Goal: Task Accomplishment & Management: Complete application form

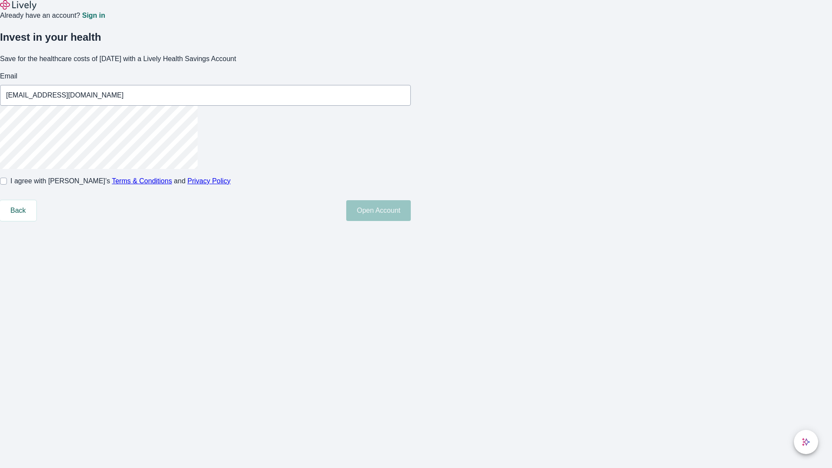
click at [7, 185] on input "I agree with Lively’s Terms & Conditions and Privacy Policy" at bounding box center [3, 181] width 7 height 7
checkbox input "true"
click at [411, 221] on button "Open Account" at bounding box center [378, 210] width 65 height 21
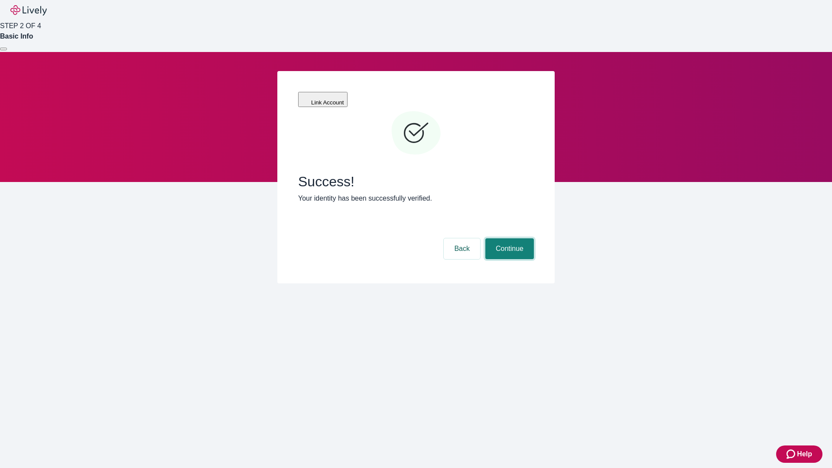
click at [508, 238] on button "Continue" at bounding box center [509, 248] width 49 height 21
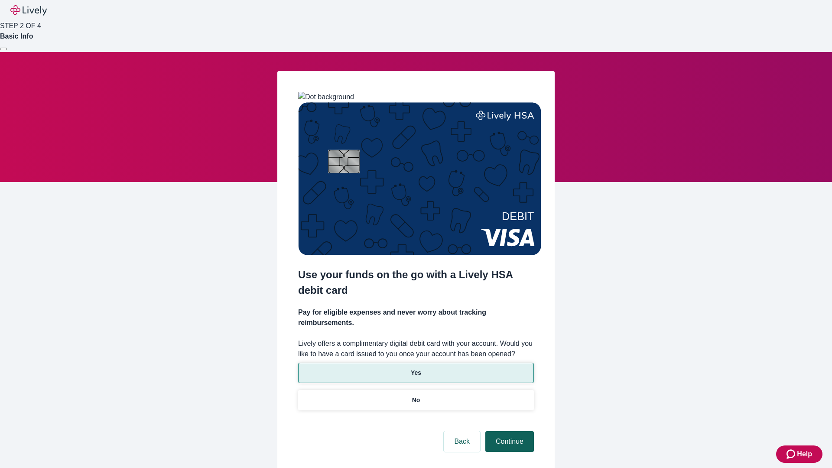
click at [415, 395] on p "No" at bounding box center [416, 399] width 8 height 9
click at [508, 431] on button "Continue" at bounding box center [509, 441] width 49 height 21
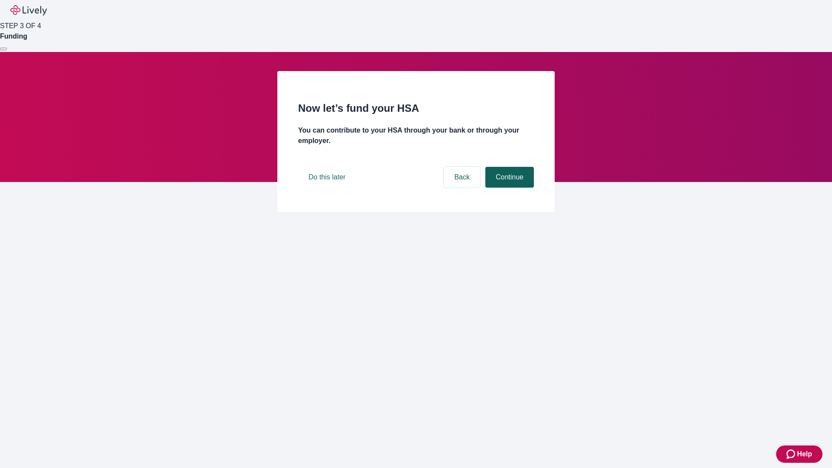
click at [508, 188] on button "Continue" at bounding box center [509, 177] width 49 height 21
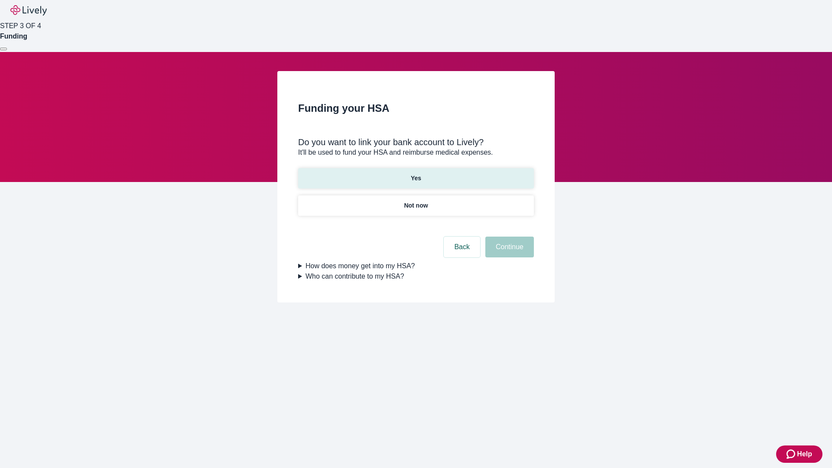
click at [415, 174] on p "Yes" at bounding box center [416, 178] width 10 height 9
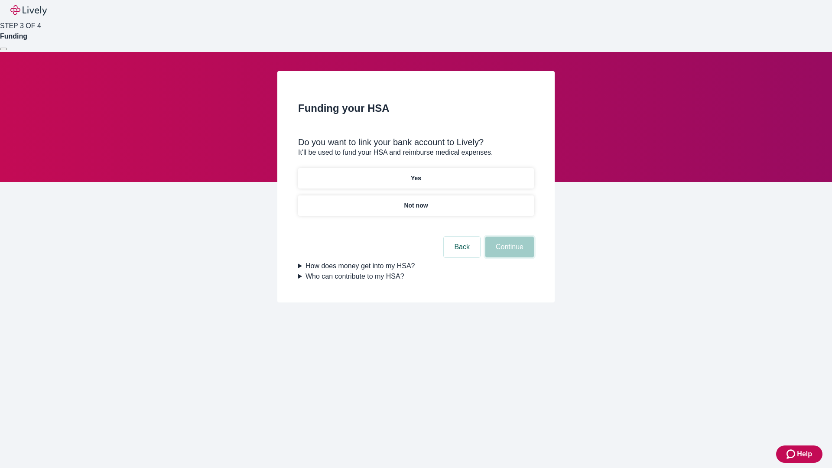
click at [508, 237] on button "Continue" at bounding box center [509, 247] width 49 height 21
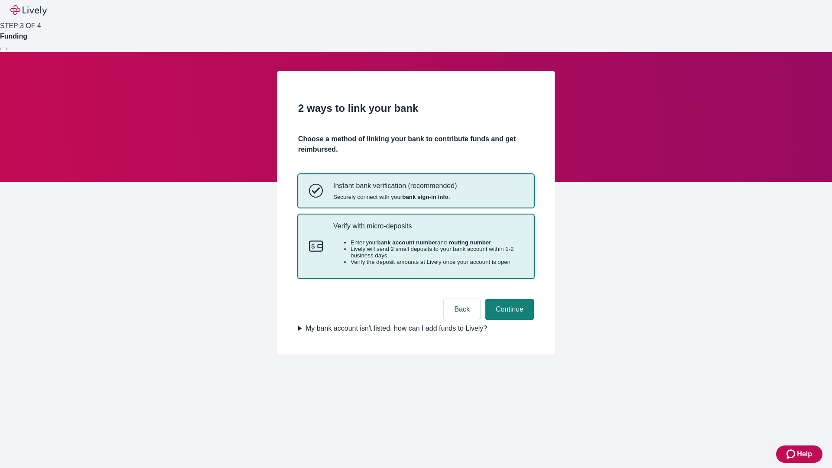
click at [428, 230] on p "Verify with micro-deposits" at bounding box center [428, 226] width 190 height 8
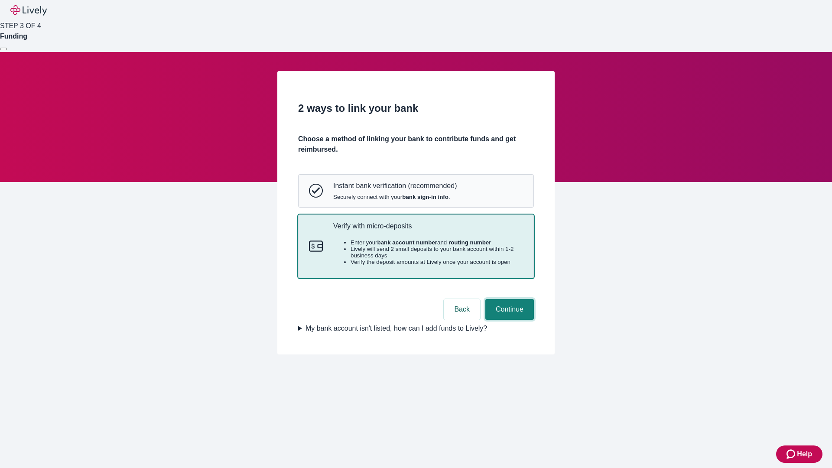
click at [508, 320] on button "Continue" at bounding box center [509, 309] width 49 height 21
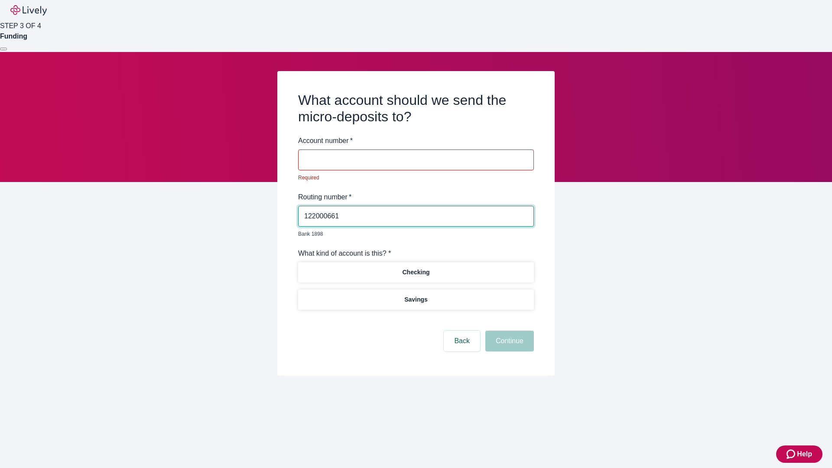
type input "122000661"
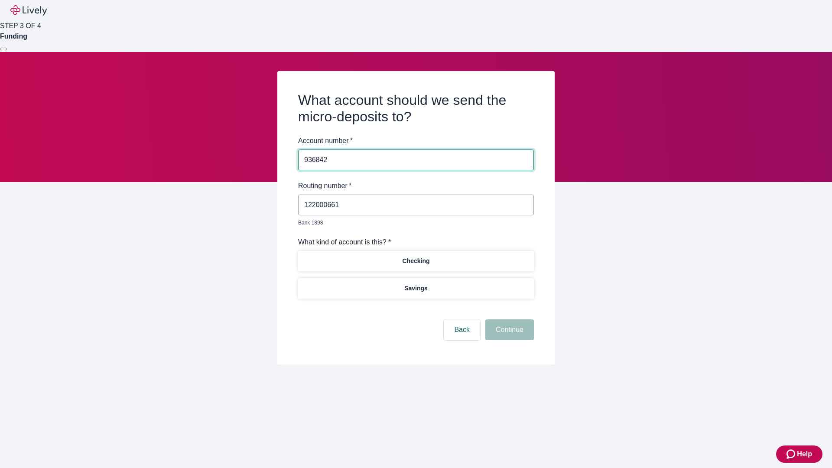
type input "936842"
click at [415, 256] on p "Checking" at bounding box center [415, 260] width 27 height 9
click at [508, 320] on button "Continue" at bounding box center [509, 329] width 49 height 21
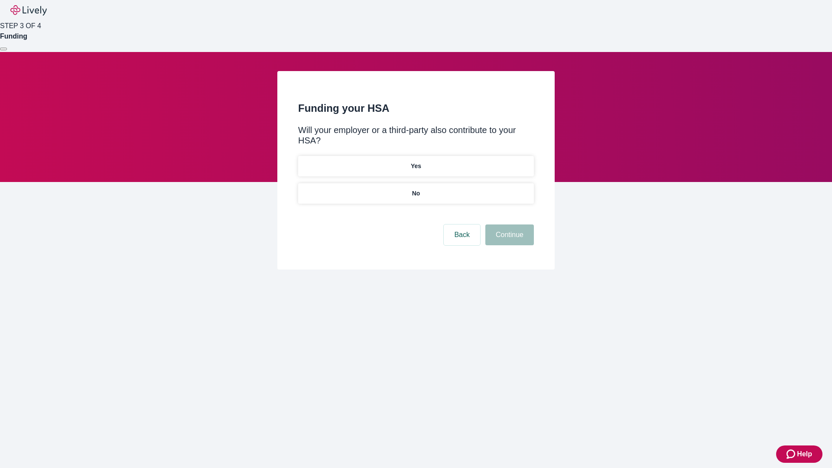
click at [415, 189] on p "No" at bounding box center [416, 193] width 8 height 9
click at [508, 224] on button "Continue" at bounding box center [509, 234] width 49 height 21
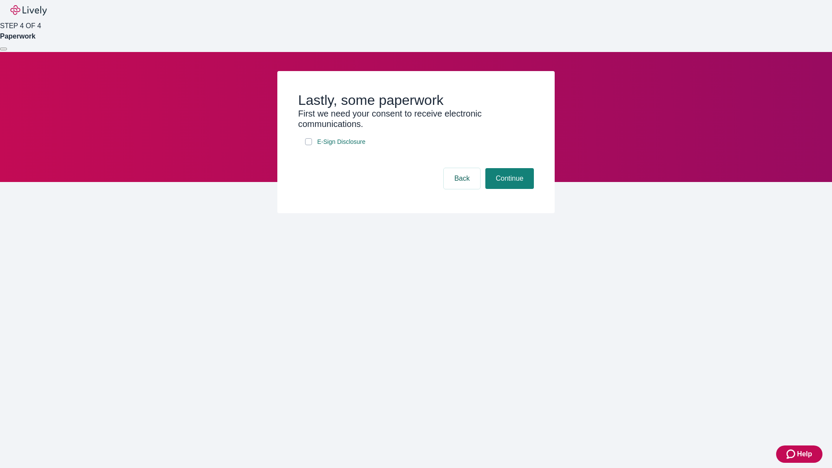
click at [308, 145] on input "E-Sign Disclosure" at bounding box center [308, 141] width 7 height 7
checkbox input "true"
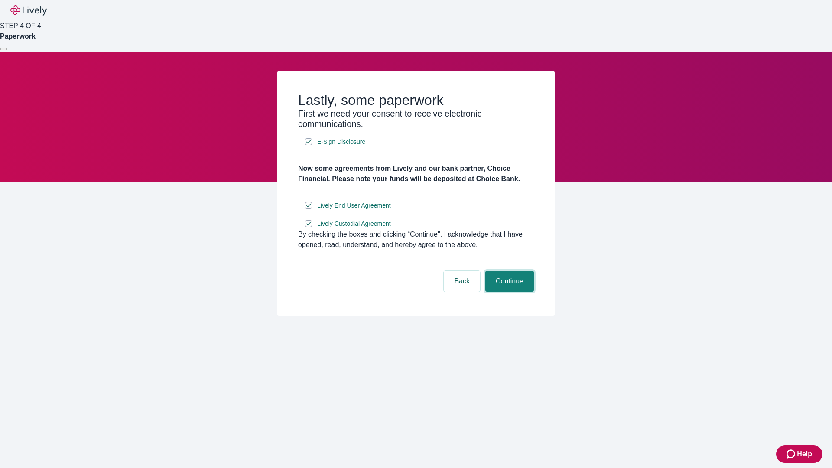
click at [508, 292] on button "Continue" at bounding box center [509, 281] width 49 height 21
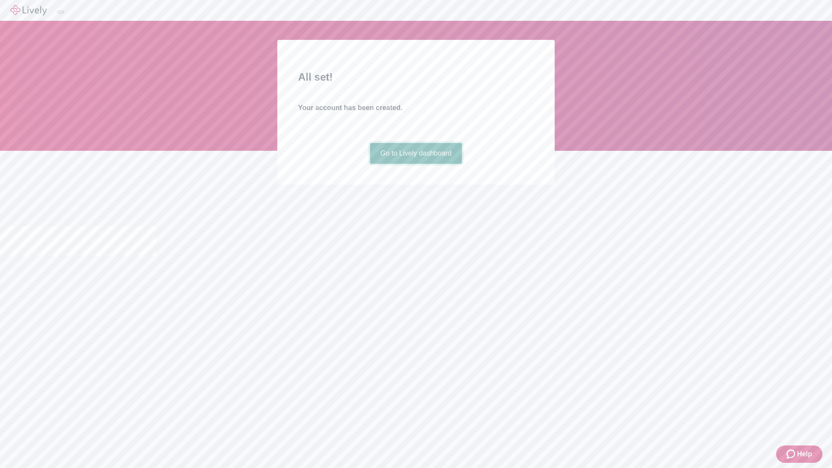
click at [415, 164] on link "Go to Lively dashboard" at bounding box center [416, 153] width 92 height 21
